Goal: Information Seeking & Learning: Learn about a topic

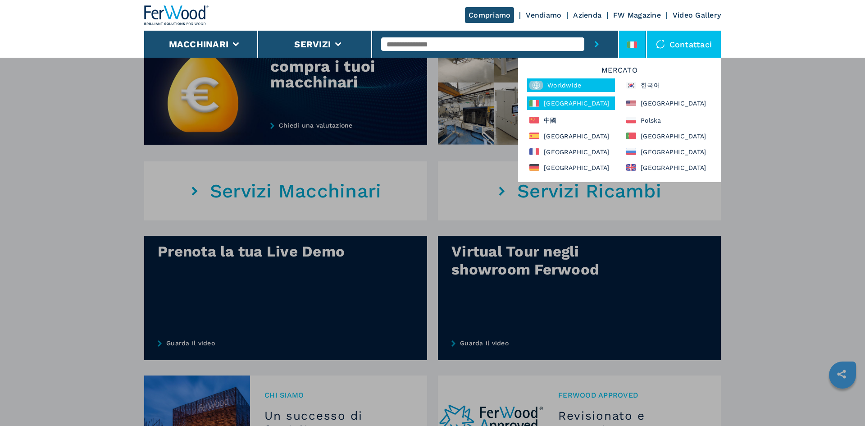
click at [544, 82] on div at bounding box center [538, 85] width 18 height 9
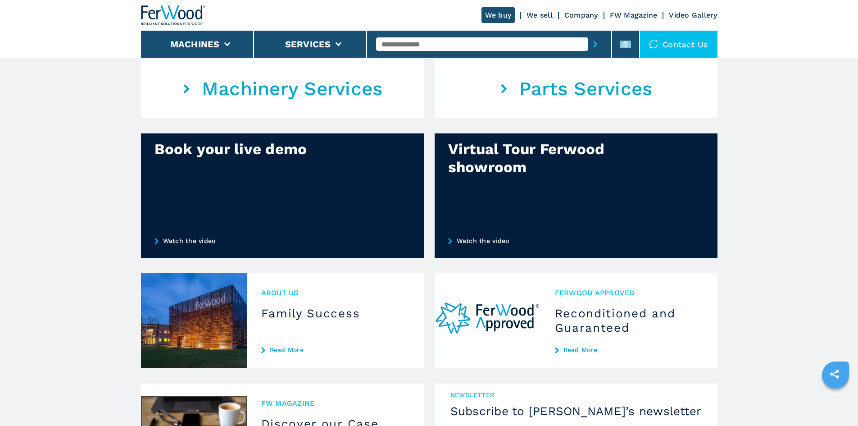
scroll to position [585, 0]
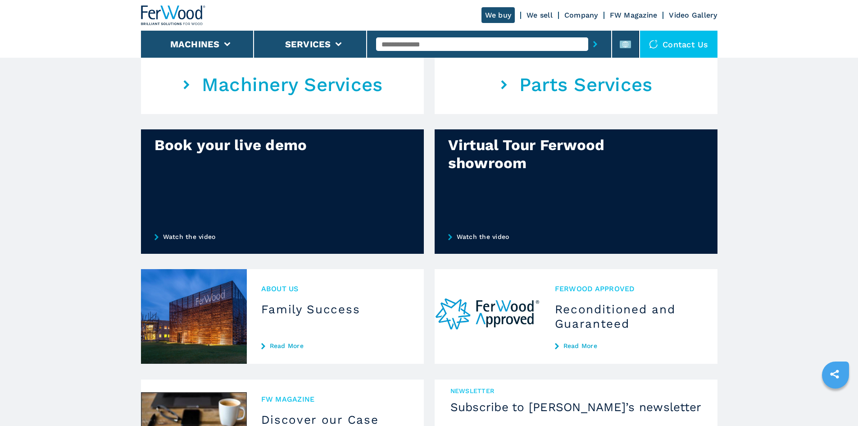
click at [325, 226] on div at bounding box center [282, 191] width 283 height 124
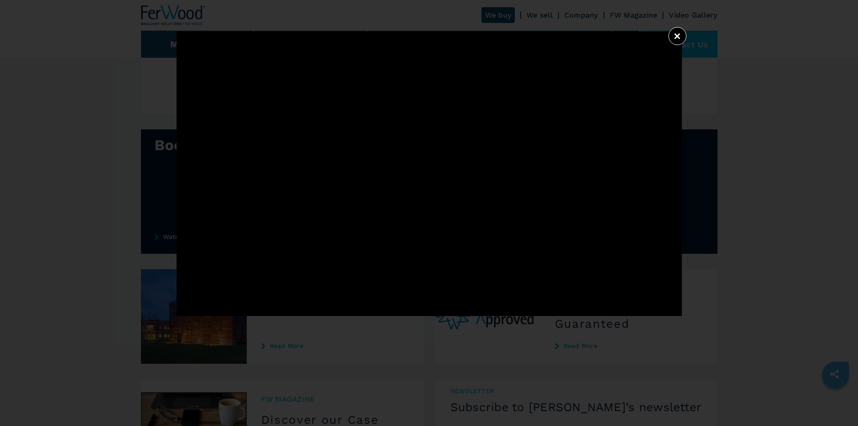
click at [678, 31] on button "×" at bounding box center [677, 36] width 18 height 18
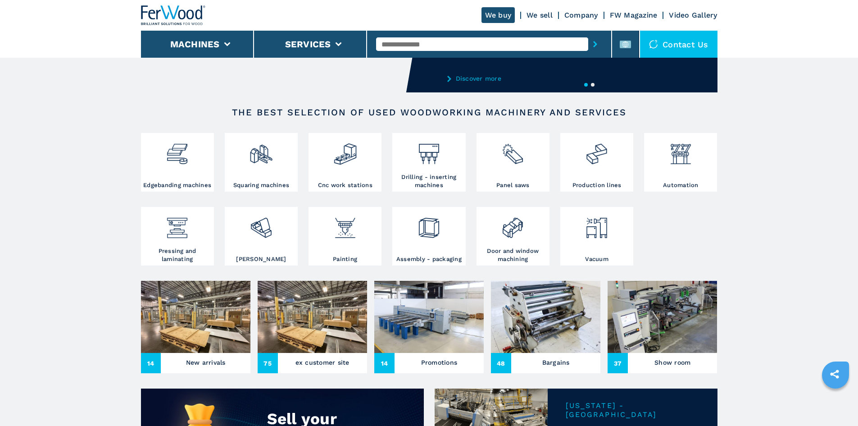
scroll to position [0, 0]
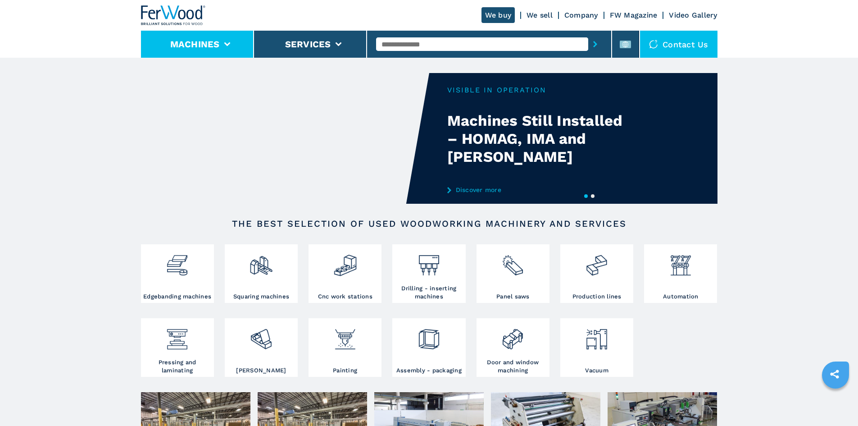
click at [238, 38] on li "Machines" at bounding box center [197, 44] width 113 height 27
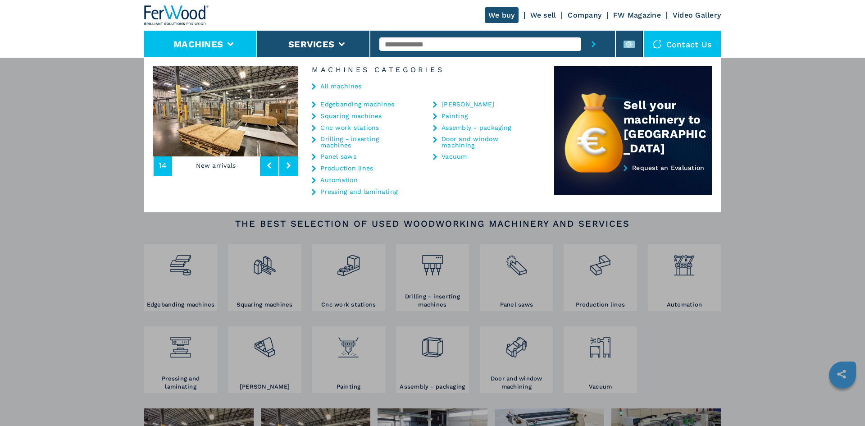
click at [337, 88] on link "All machines" at bounding box center [340, 86] width 41 height 6
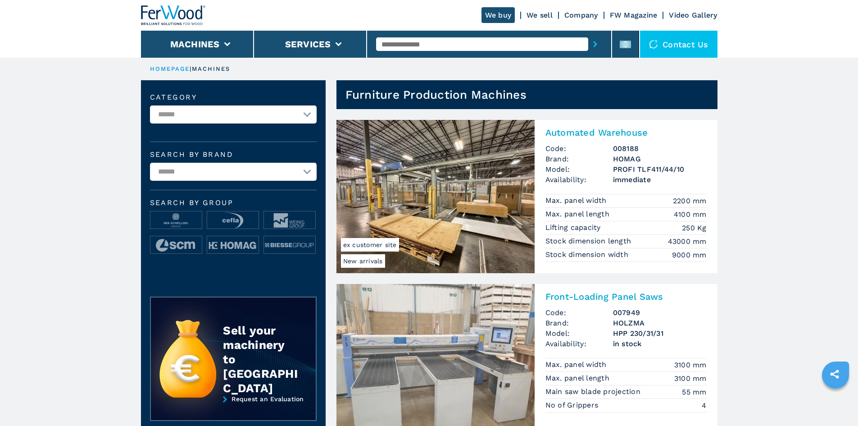
click at [630, 132] on h2 "Automated Warehouse" at bounding box center [625, 132] width 161 height 11
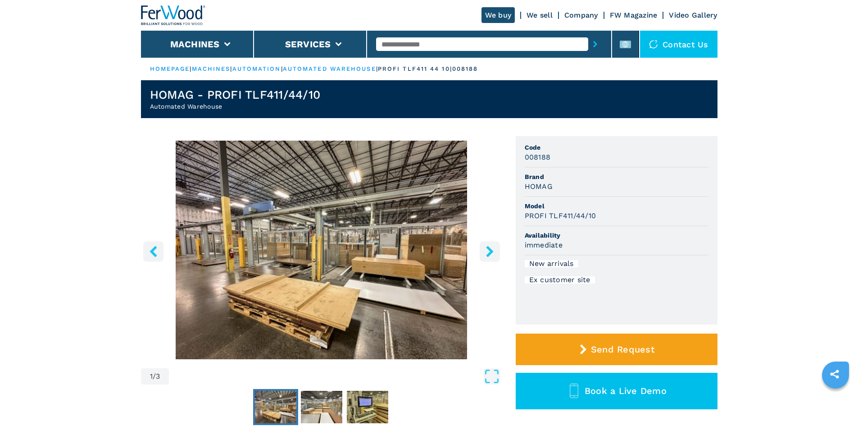
click at [164, 69] on link "HOMEPAGE" at bounding box center [170, 68] width 40 height 7
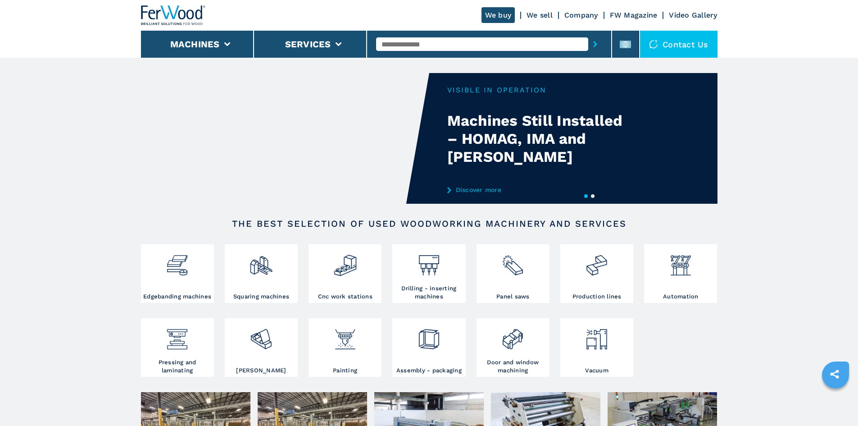
click at [539, 42] on input "text" at bounding box center [482, 44] width 212 height 14
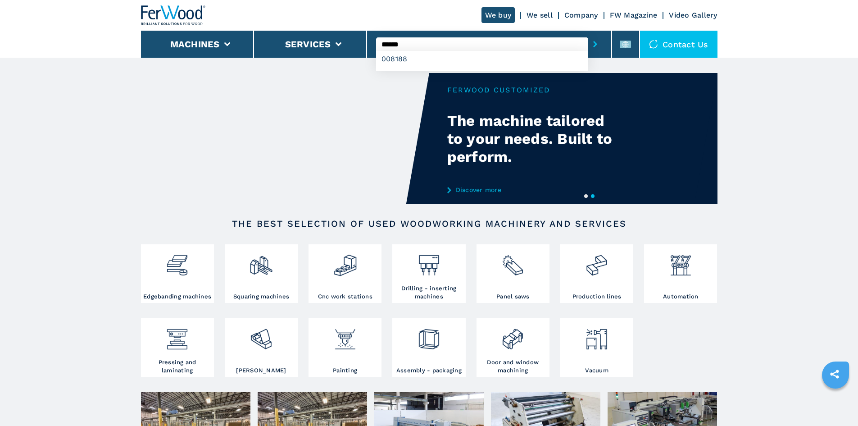
type input "******"
click at [588, 34] on button "submit-button" at bounding box center [595, 44] width 14 height 21
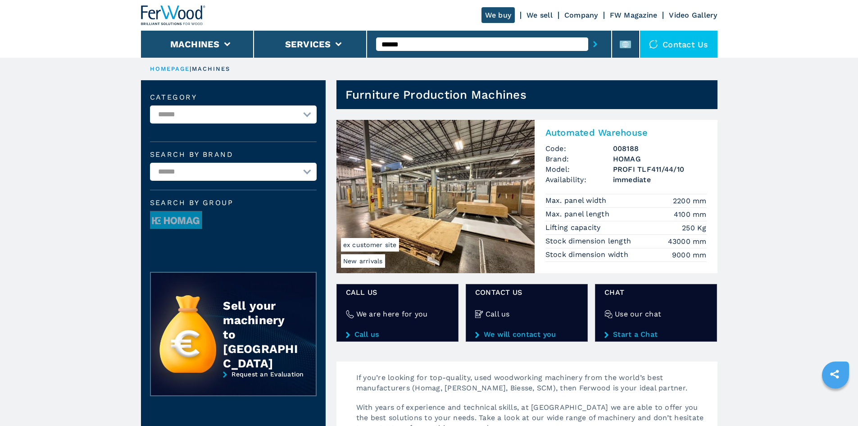
click at [579, 133] on h2 "Automated Warehouse" at bounding box center [625, 132] width 161 height 11
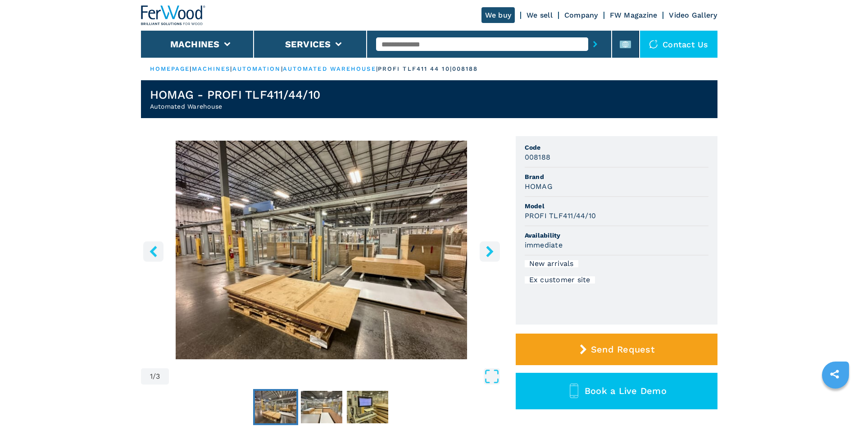
click at [488, 256] on icon "right-button" at bounding box center [489, 250] width 7 height 11
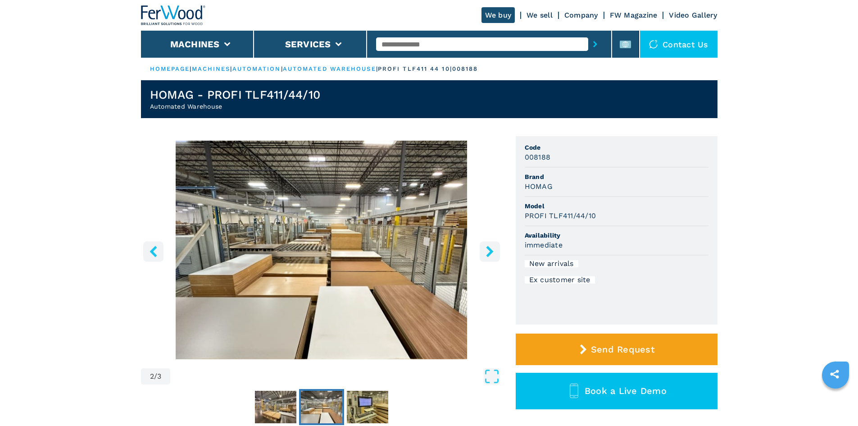
click at [488, 256] on icon "right-button" at bounding box center [489, 250] width 7 height 11
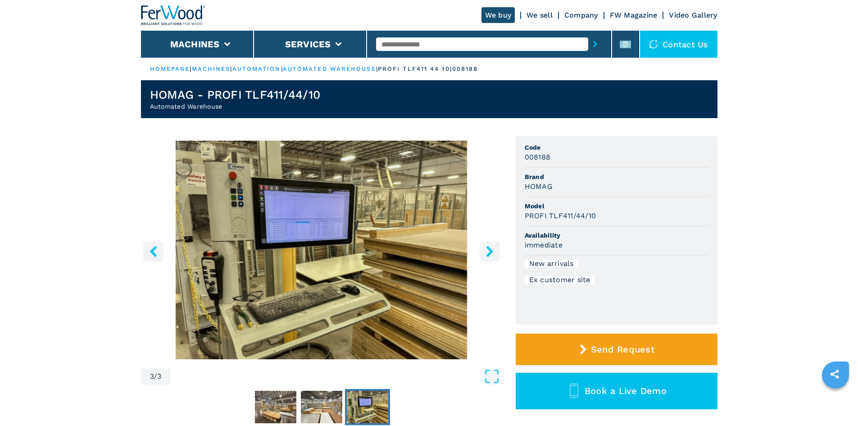
click at [488, 256] on icon "right-button" at bounding box center [489, 250] width 7 height 11
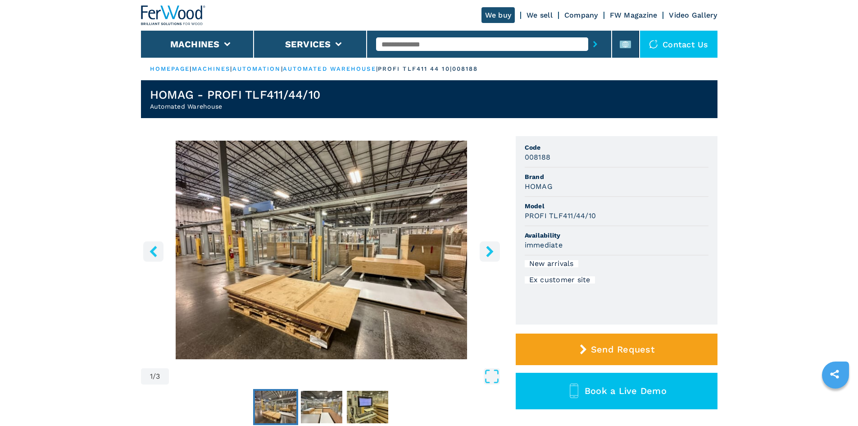
click at [488, 256] on icon "right-button" at bounding box center [489, 250] width 7 height 11
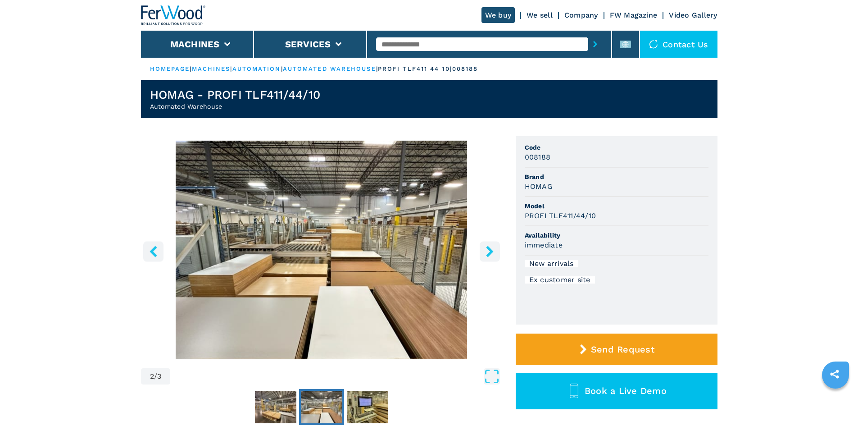
click at [488, 256] on icon "right-button" at bounding box center [489, 250] width 7 height 11
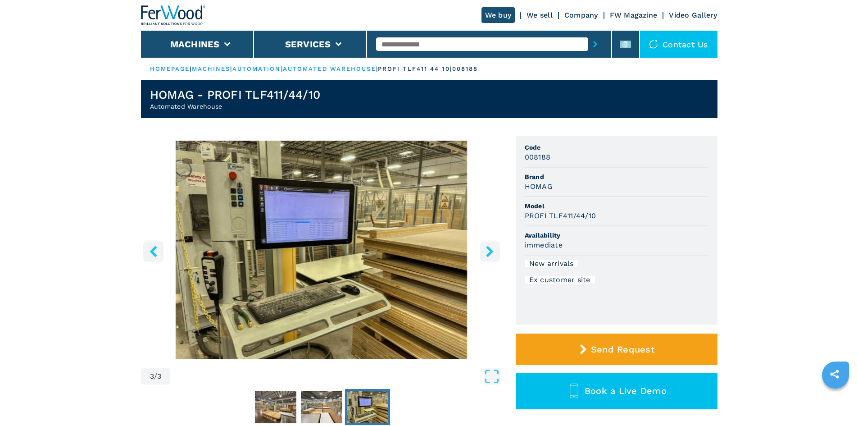
click at [488, 256] on icon "right-button" at bounding box center [489, 250] width 7 height 11
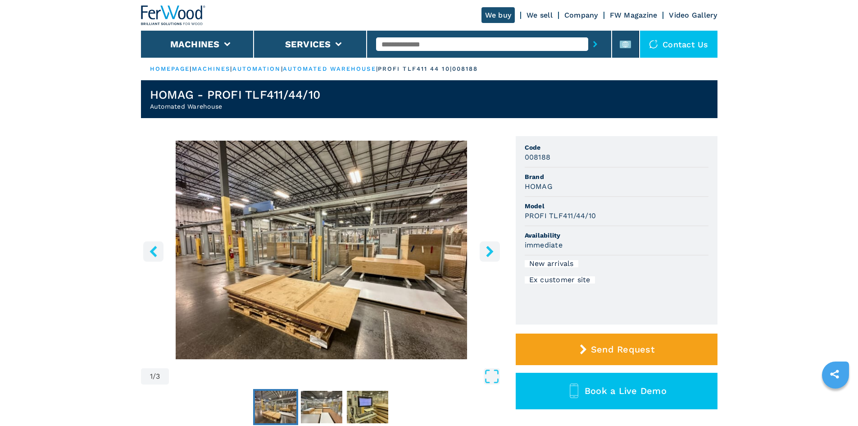
click at [488, 256] on icon "right-button" at bounding box center [489, 250] width 7 height 11
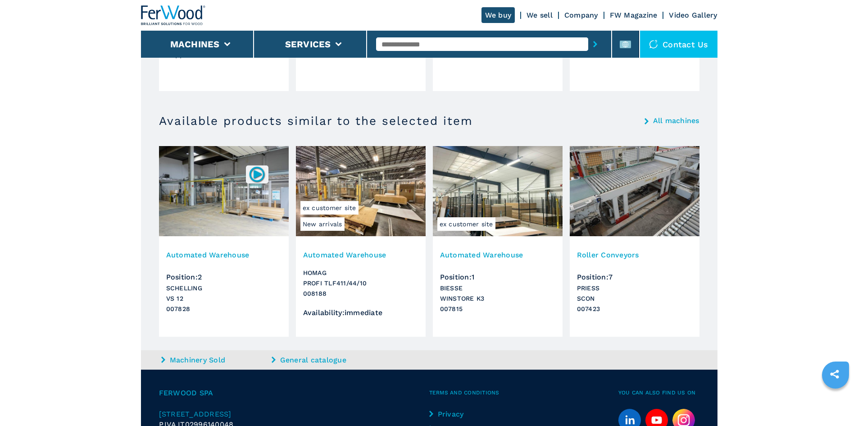
scroll to position [913, 0]
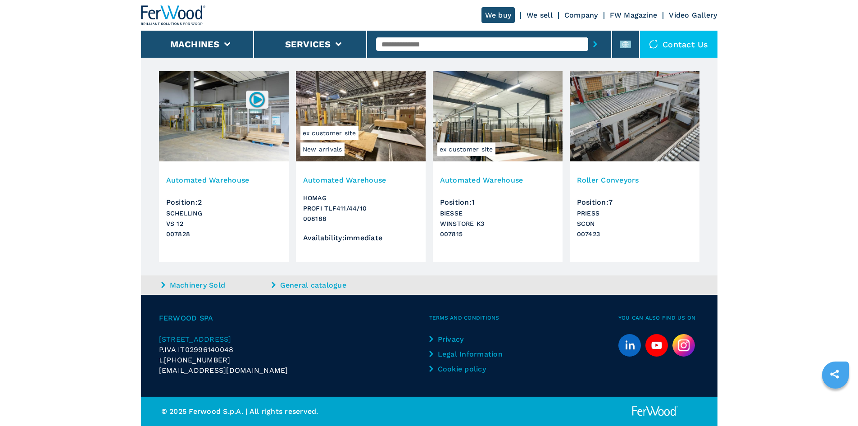
click at [635, 179] on h3 "Roller Conveyors" at bounding box center [634, 180] width 115 height 10
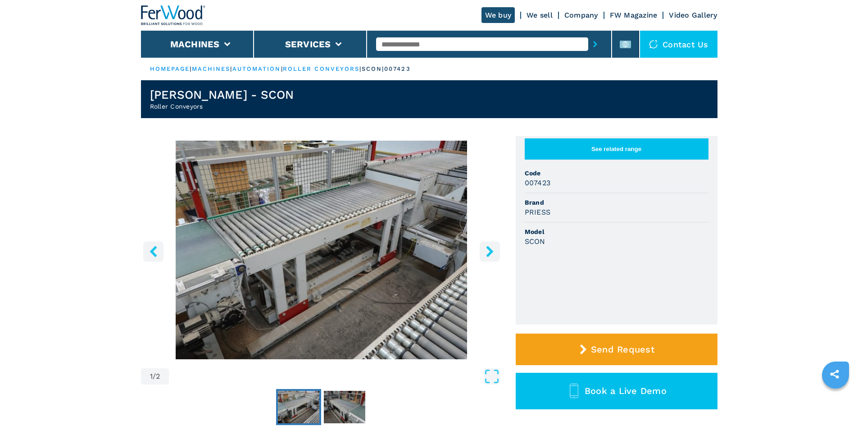
click at [163, 11] on img at bounding box center [173, 15] width 65 height 20
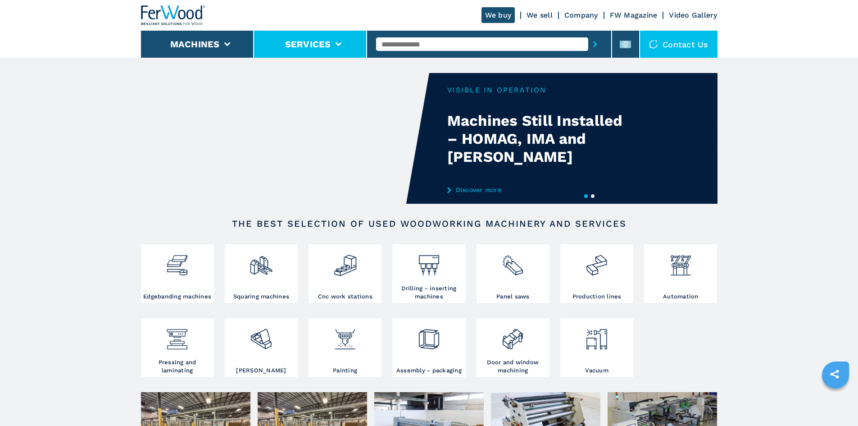
click at [297, 52] on li "Services" at bounding box center [310, 44] width 113 height 27
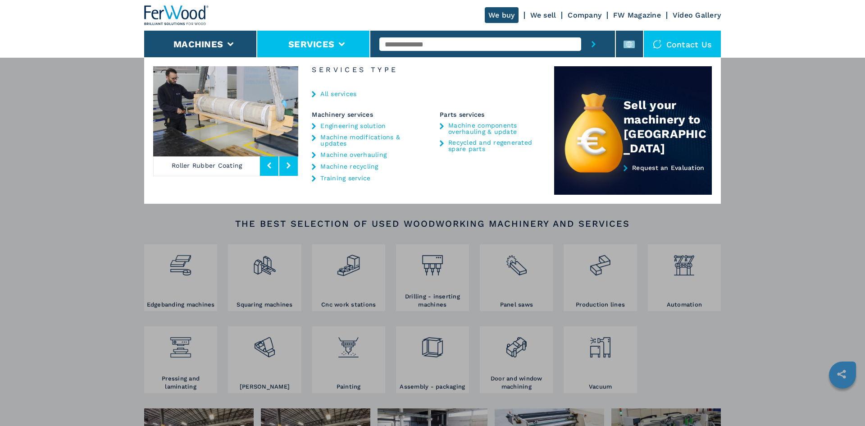
click at [347, 141] on link "Machine modifications & updates" at bounding box center [362, 140] width 84 height 13
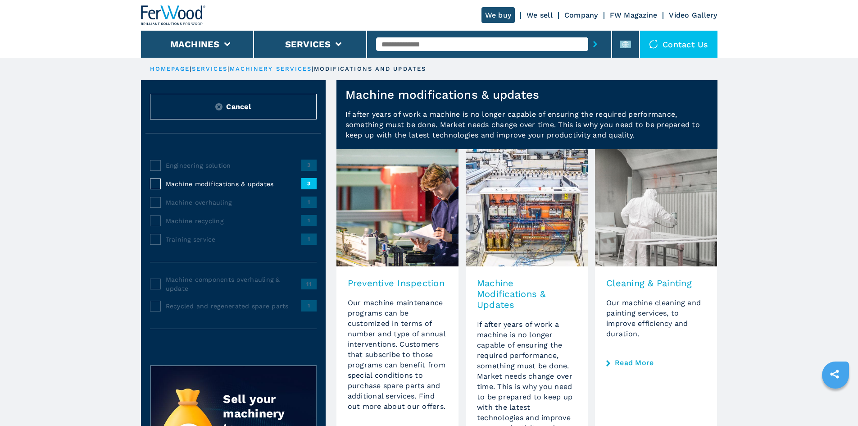
click at [403, 282] on h3 "Preventive Inspection" at bounding box center [398, 282] width 100 height 11
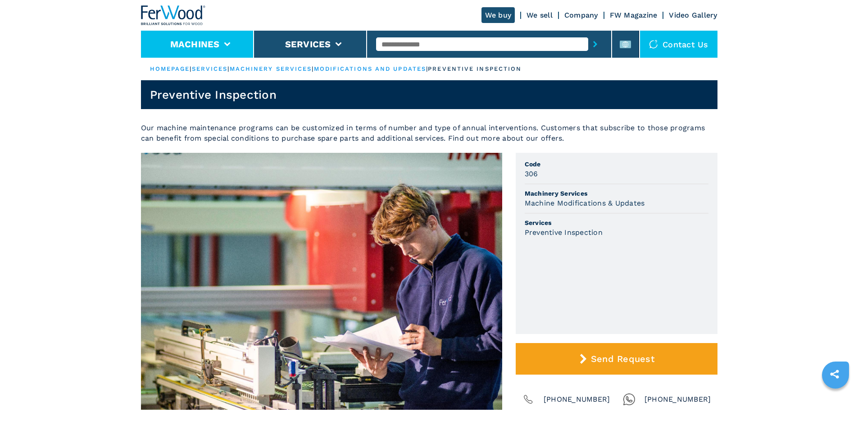
click at [229, 46] on li "Machines" at bounding box center [197, 44] width 113 height 27
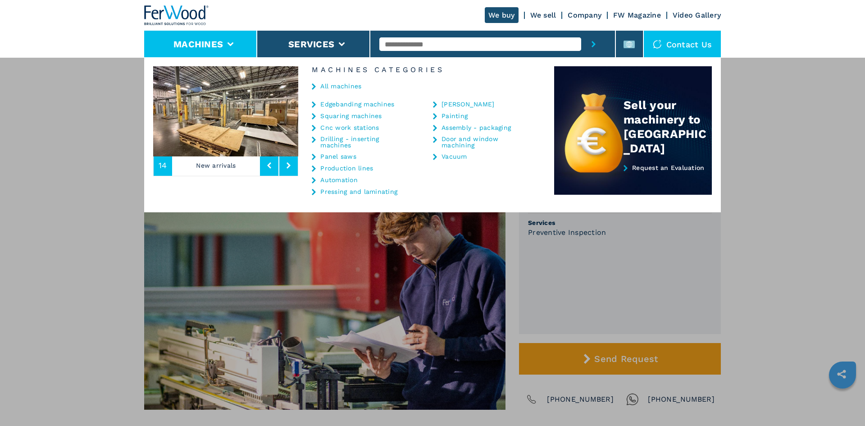
click at [348, 85] on link "All machines" at bounding box center [340, 86] width 41 height 6
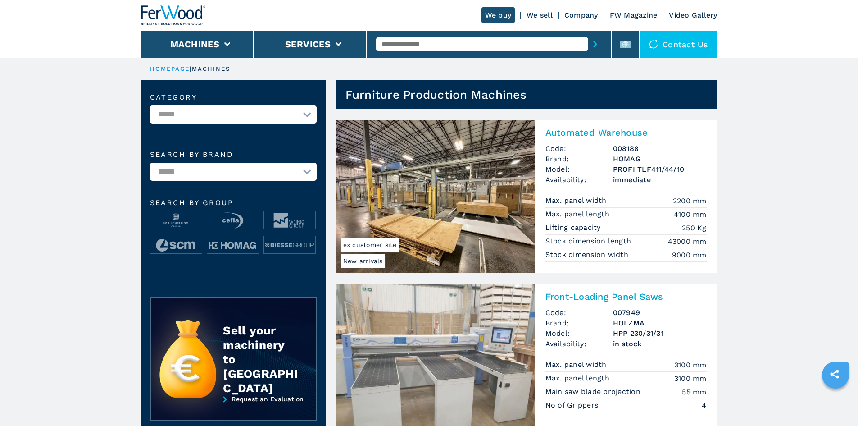
click at [364, 3] on div "We buy We sell Company FW Magazine Video Gallery" at bounding box center [429, 15] width 576 height 31
click at [168, 13] on img at bounding box center [173, 15] width 65 height 20
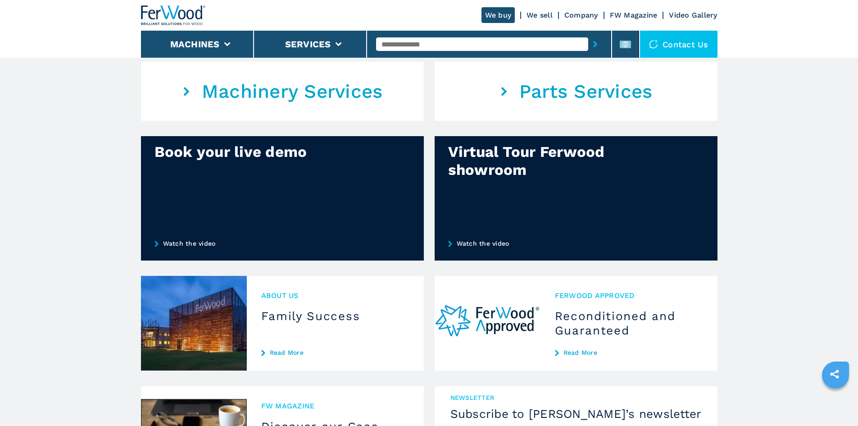
scroll to position [630, 0]
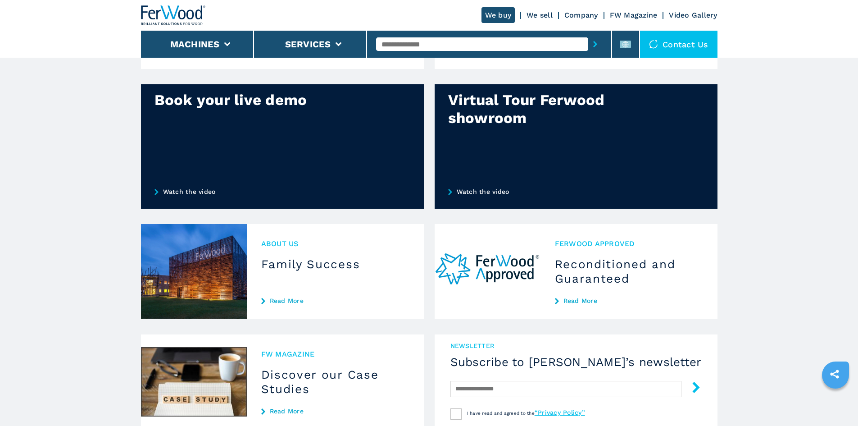
click at [566, 318] on div "Ferwood Approved Reconditioned and Guaranteed Read More" at bounding box center [628, 271] width 177 height 95
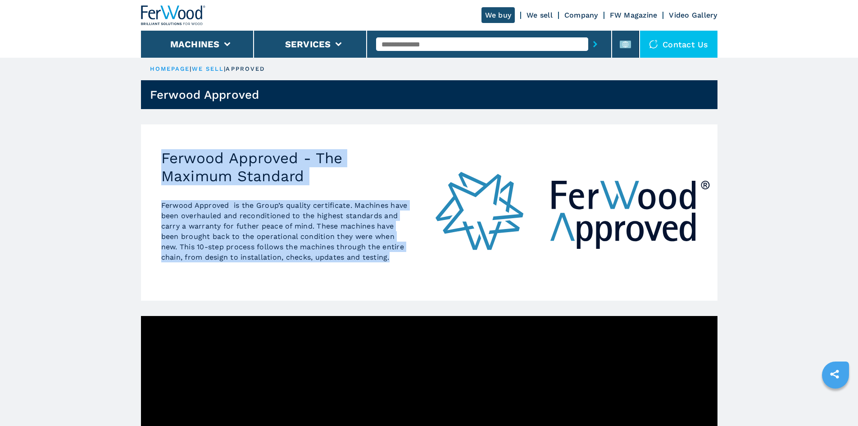
drag, startPoint x: 162, startPoint y: 154, endPoint x: 408, endPoint y: 272, distance: 273.5
click at [408, 272] on div "Ferwood Approved - The Maximum Standard Ferwood Approved is the Group’s quality…" at bounding box center [285, 212] width 288 height 176
copy div "Ferwood Approved - The Maximum Standard Ferwood Approved is the Group’s quality…"
